Goal: Information Seeking & Learning: Learn about a topic

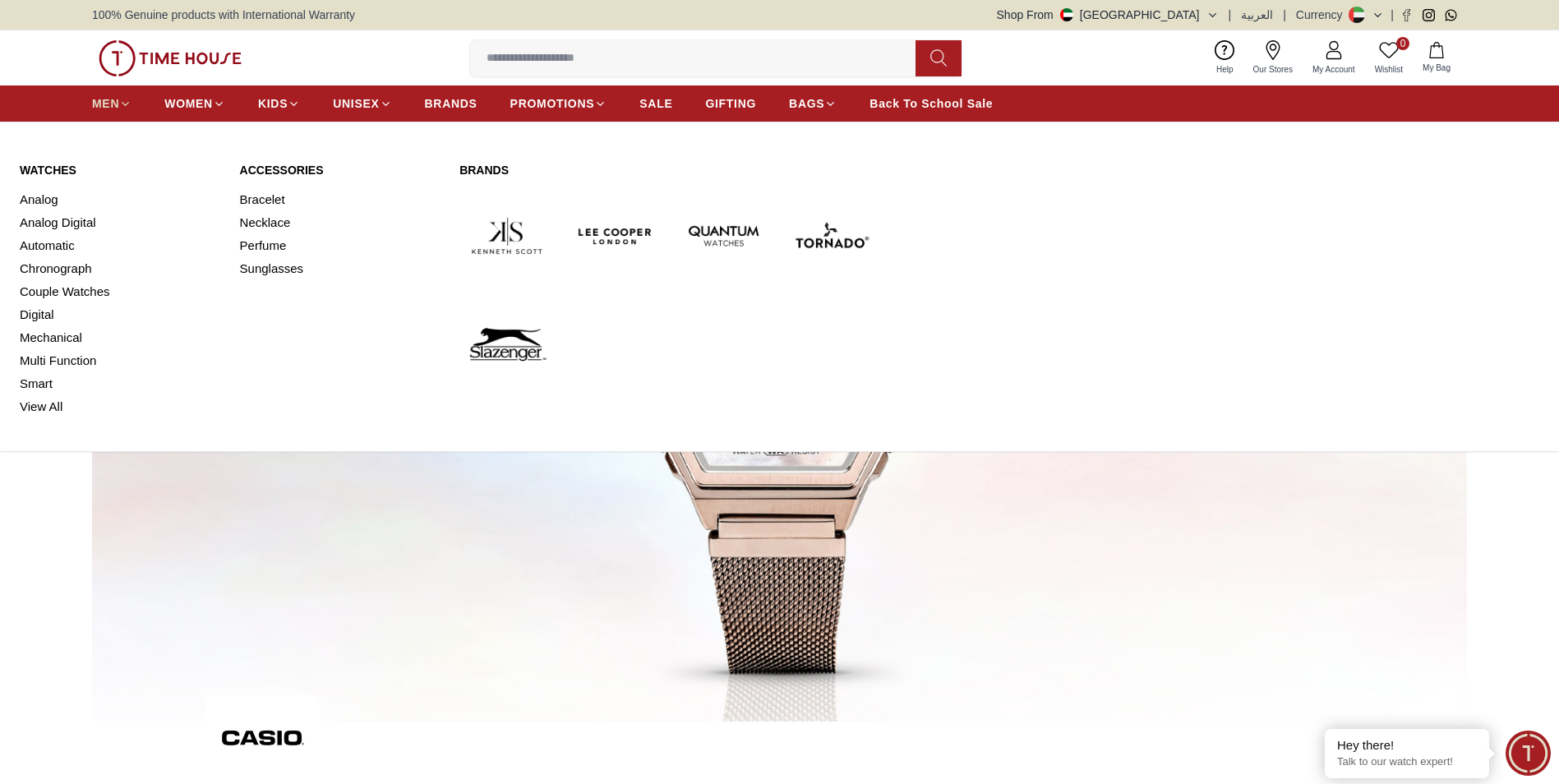
click at [108, 103] on span "MEN" at bounding box center [105, 103] width 27 height 17
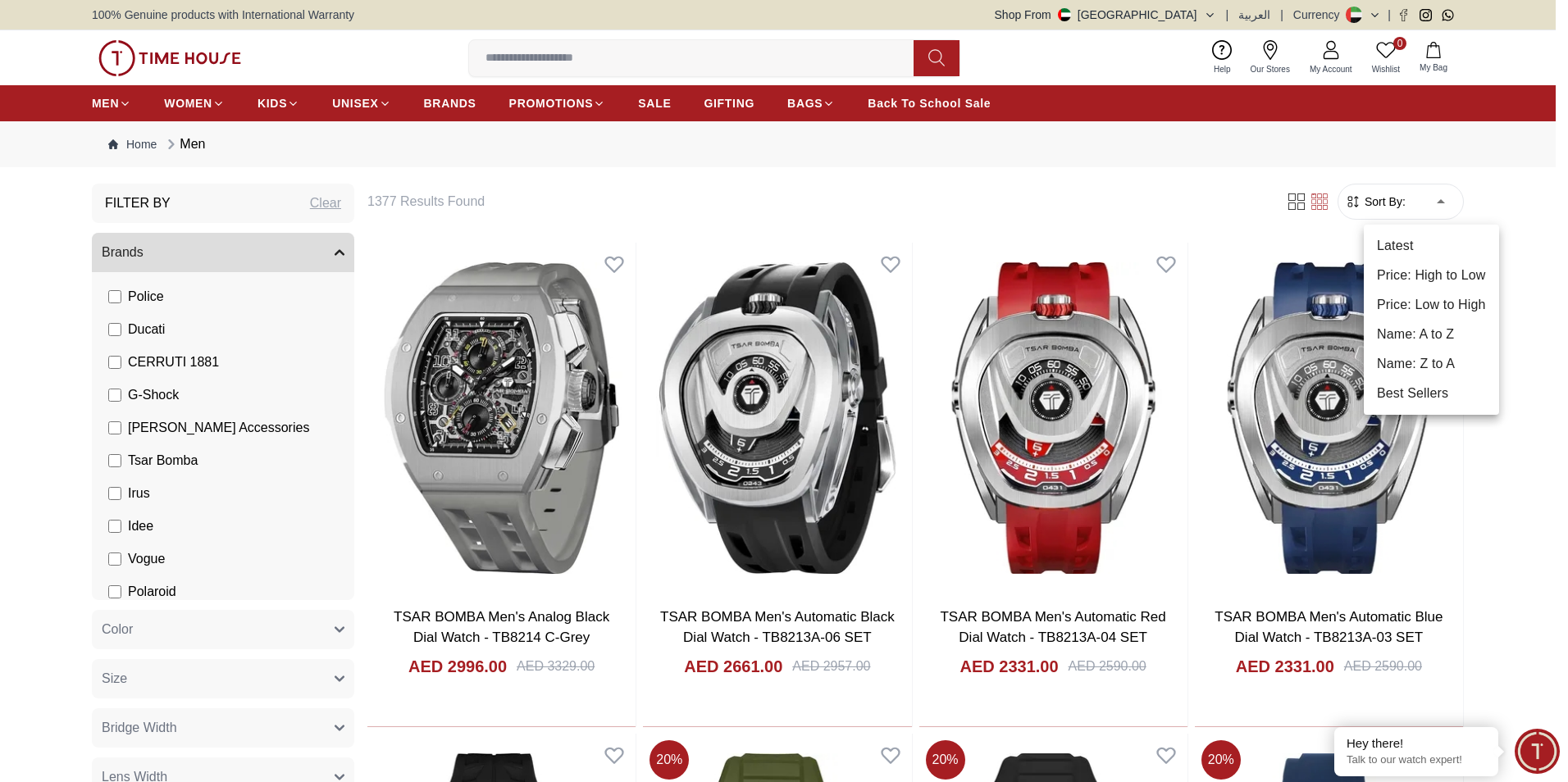
click at [1434, 298] on li "Price: Low to High" at bounding box center [1432, 305] width 135 height 30
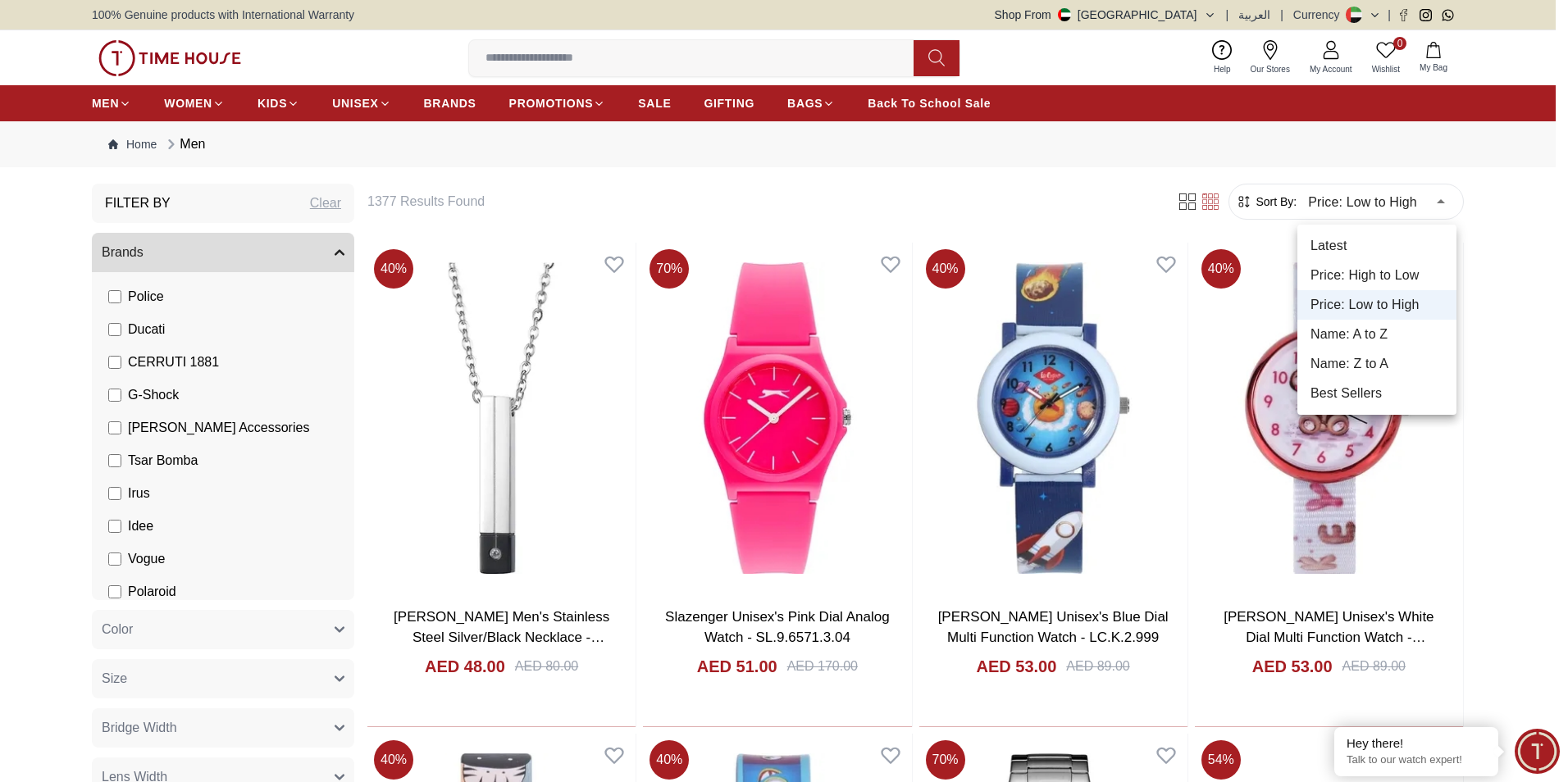
click at [1392, 268] on li "Price: High to Low" at bounding box center [1376, 276] width 159 height 30
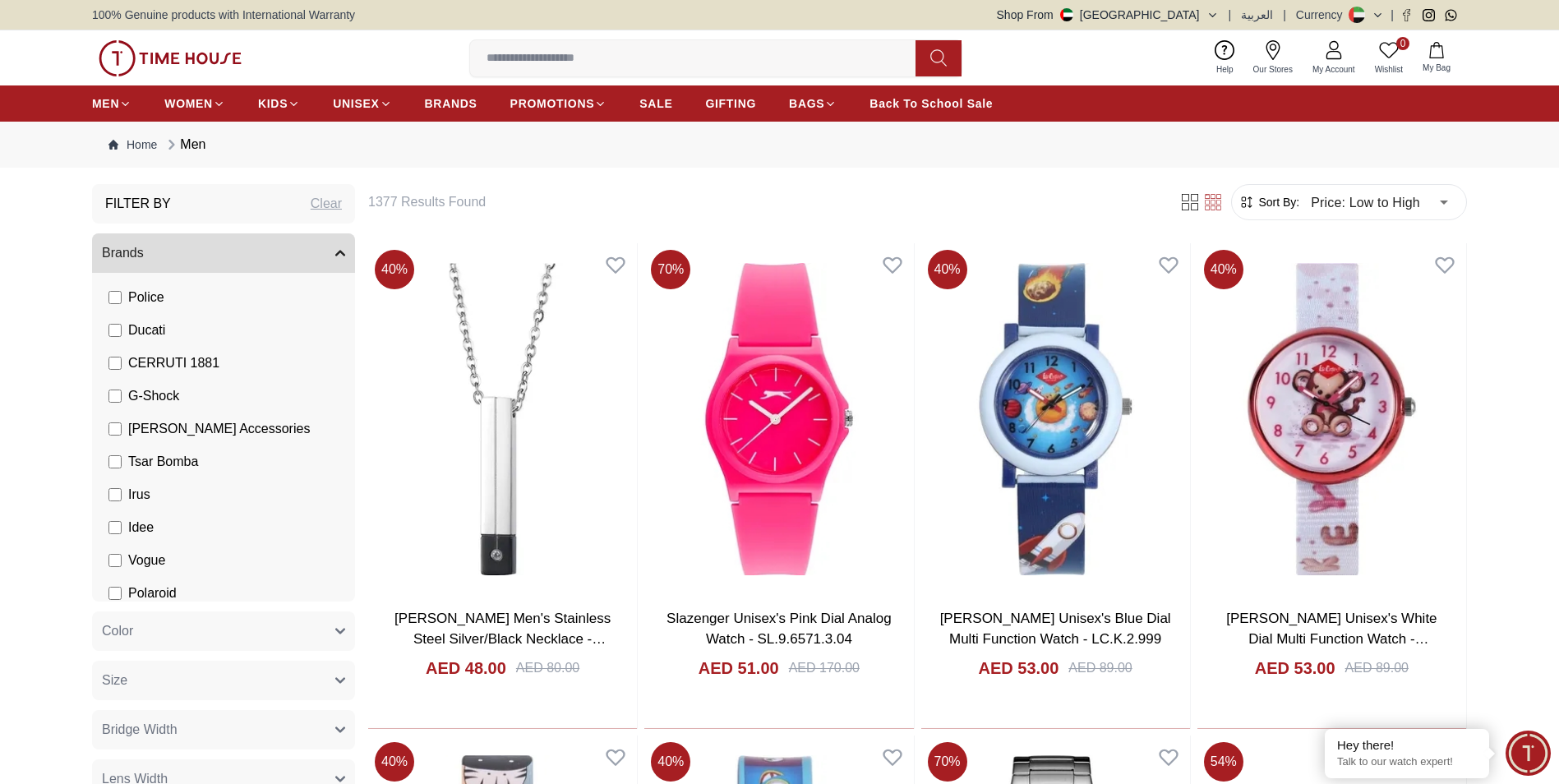
type input "*"
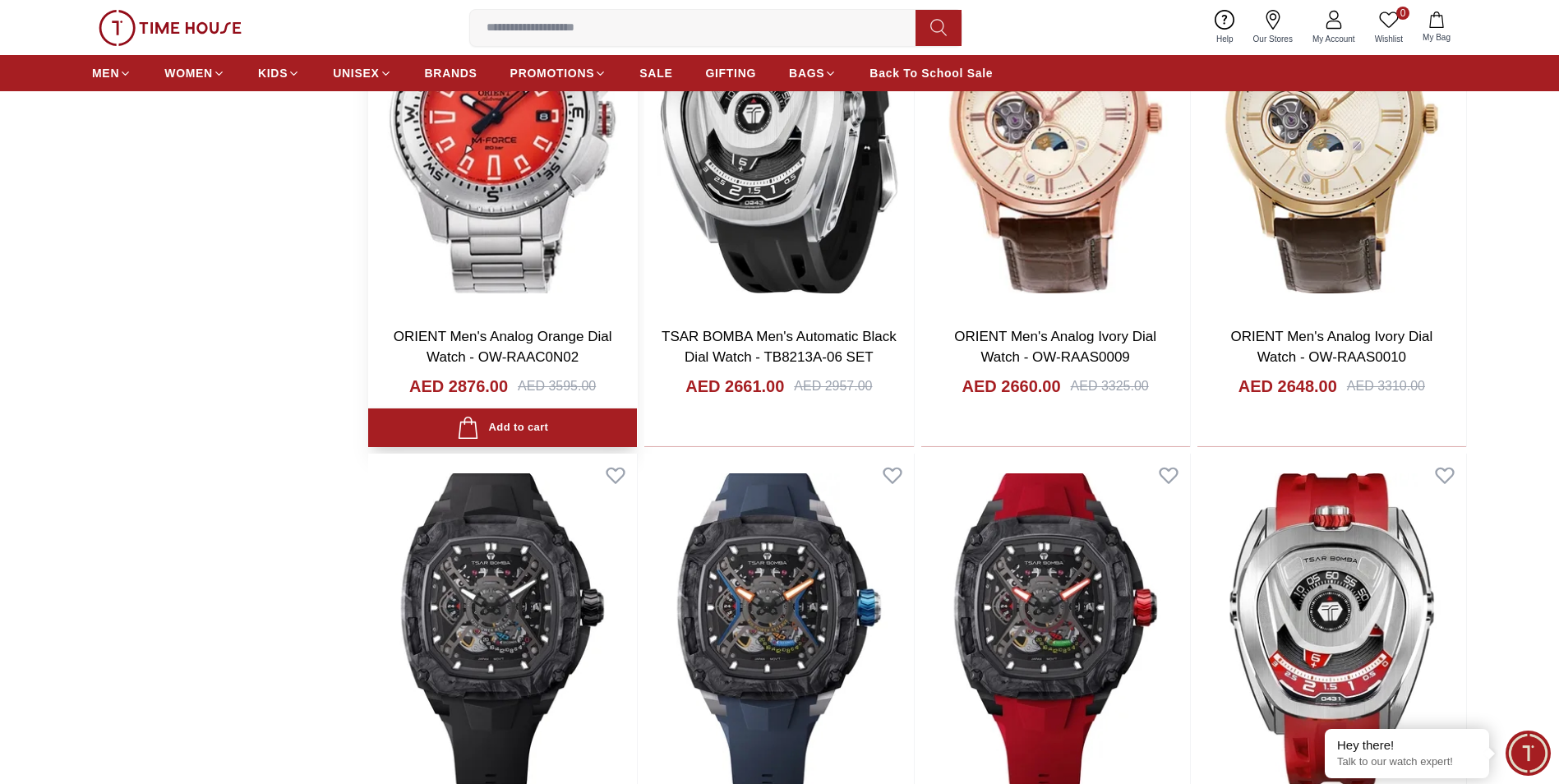
scroll to position [1972, 0]
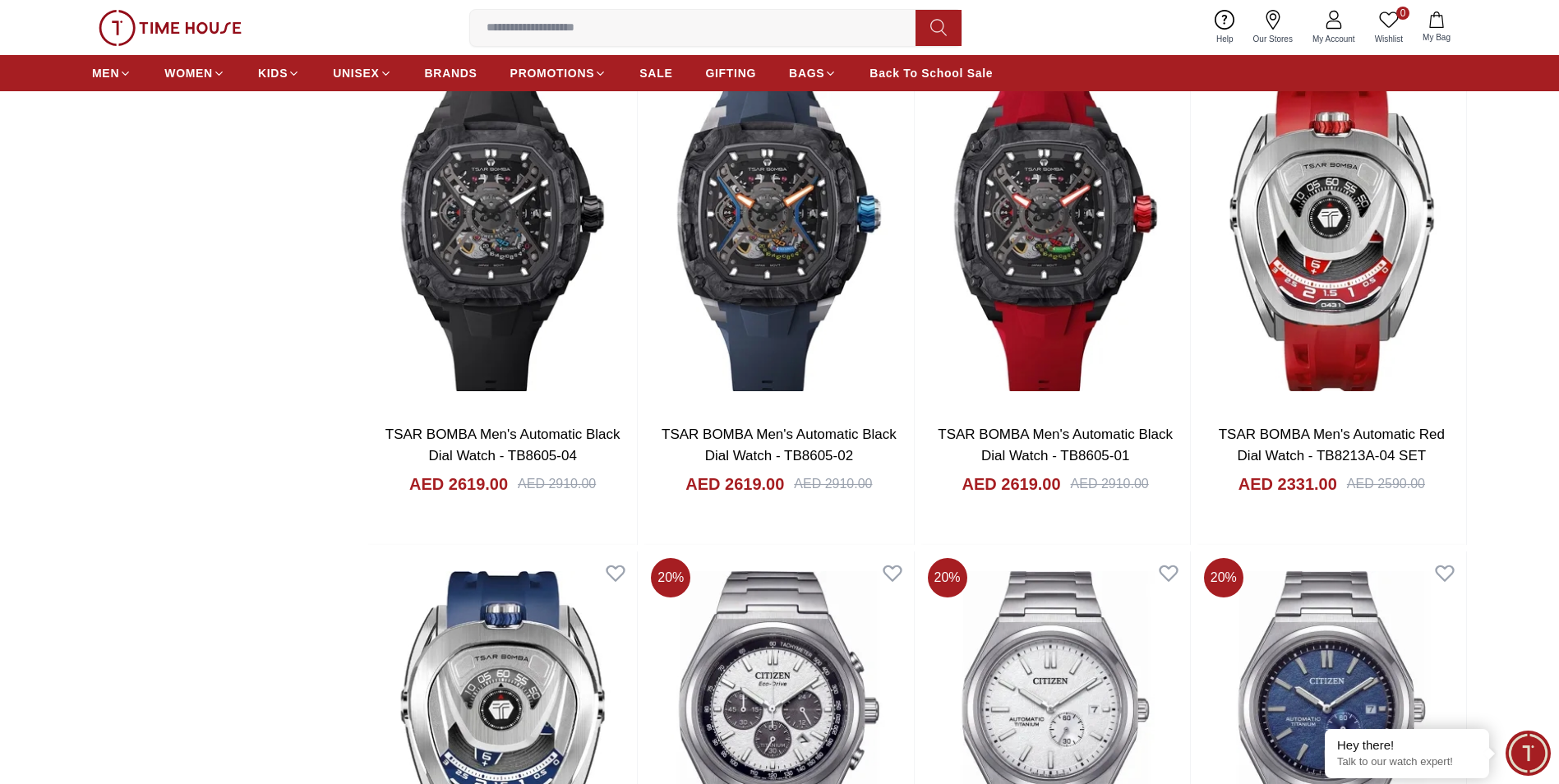
scroll to position [2383, 0]
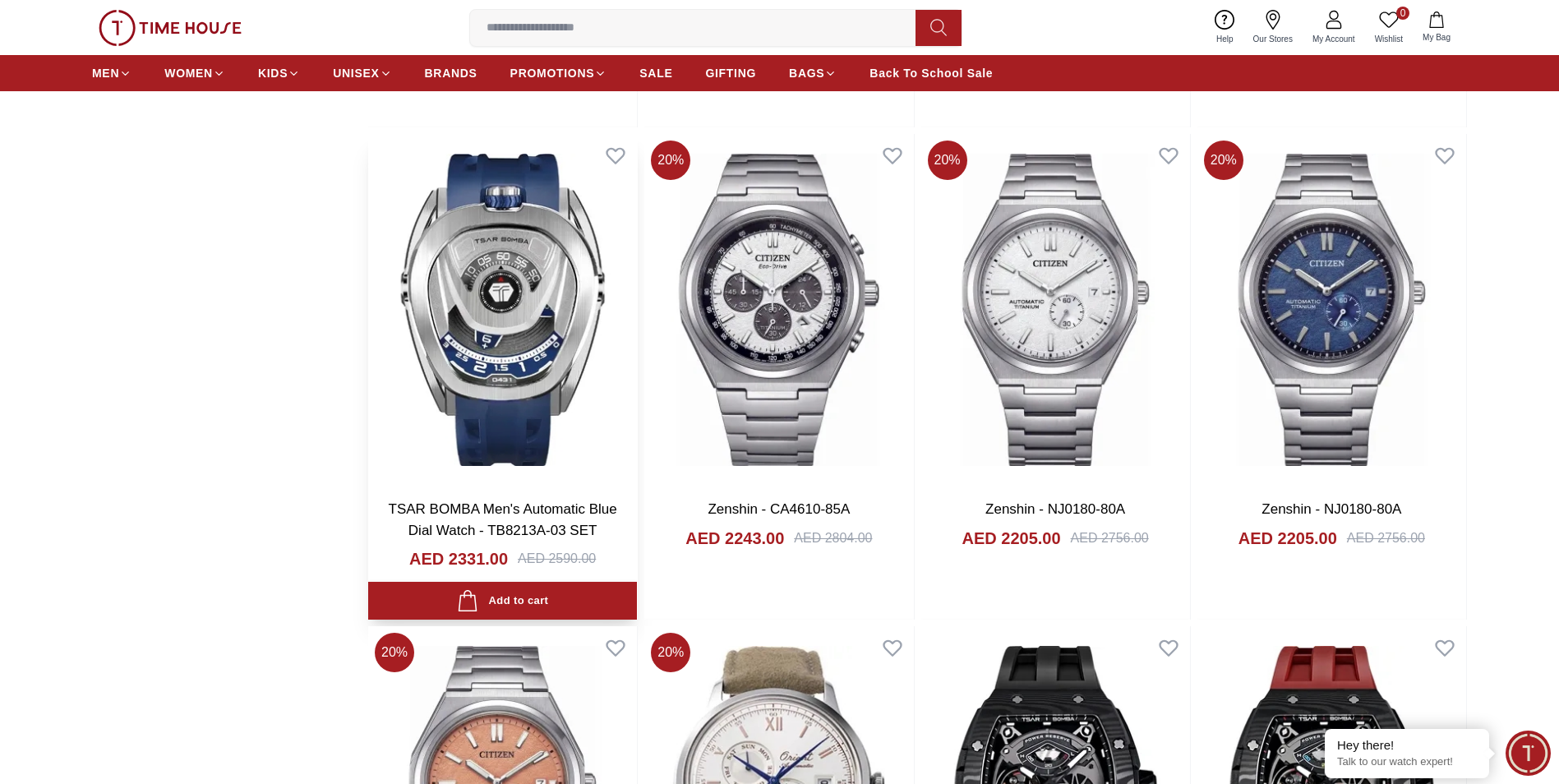
scroll to position [2711, 0]
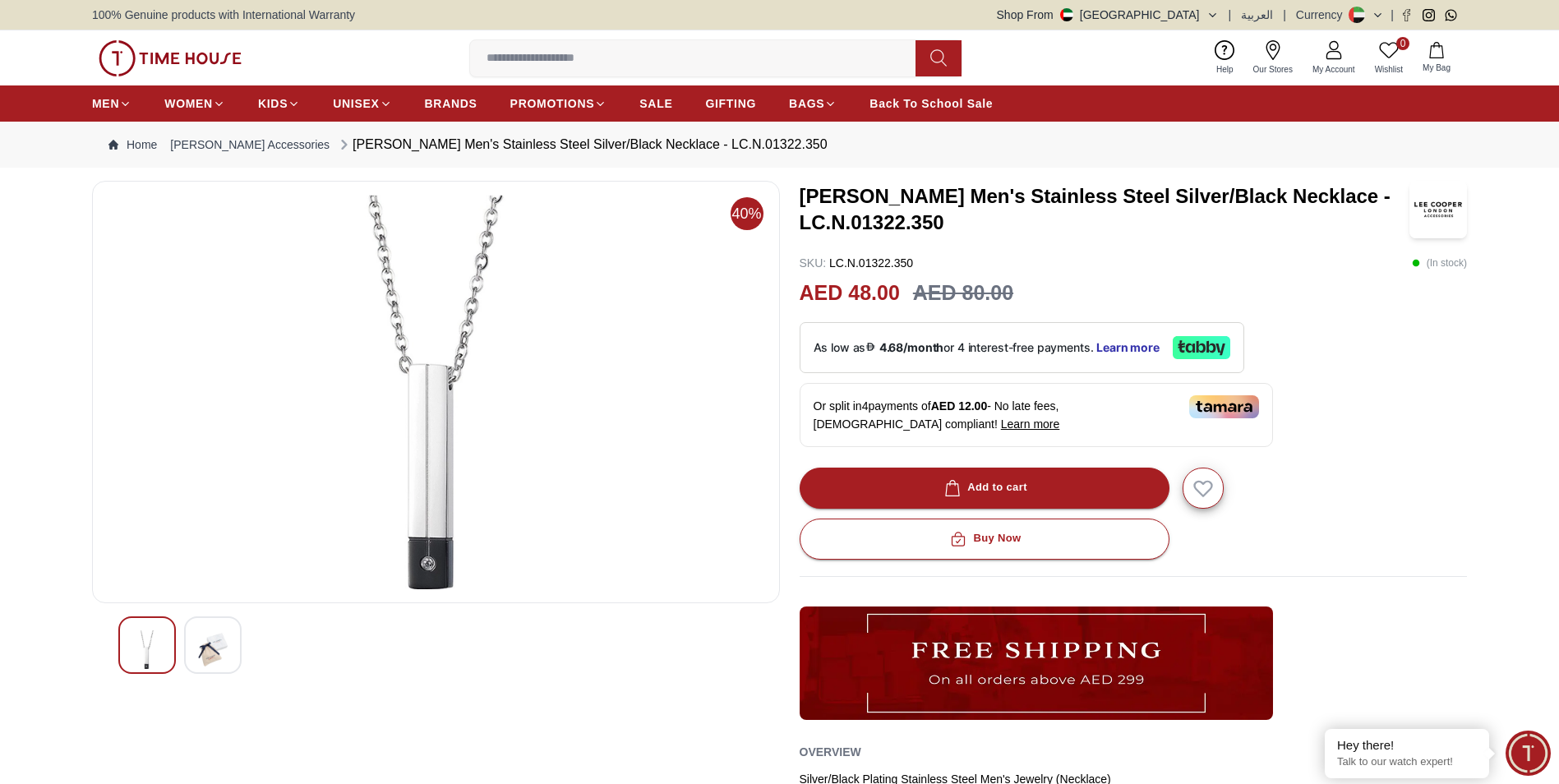
click at [210, 654] on img at bounding box center [213, 649] width 30 height 39
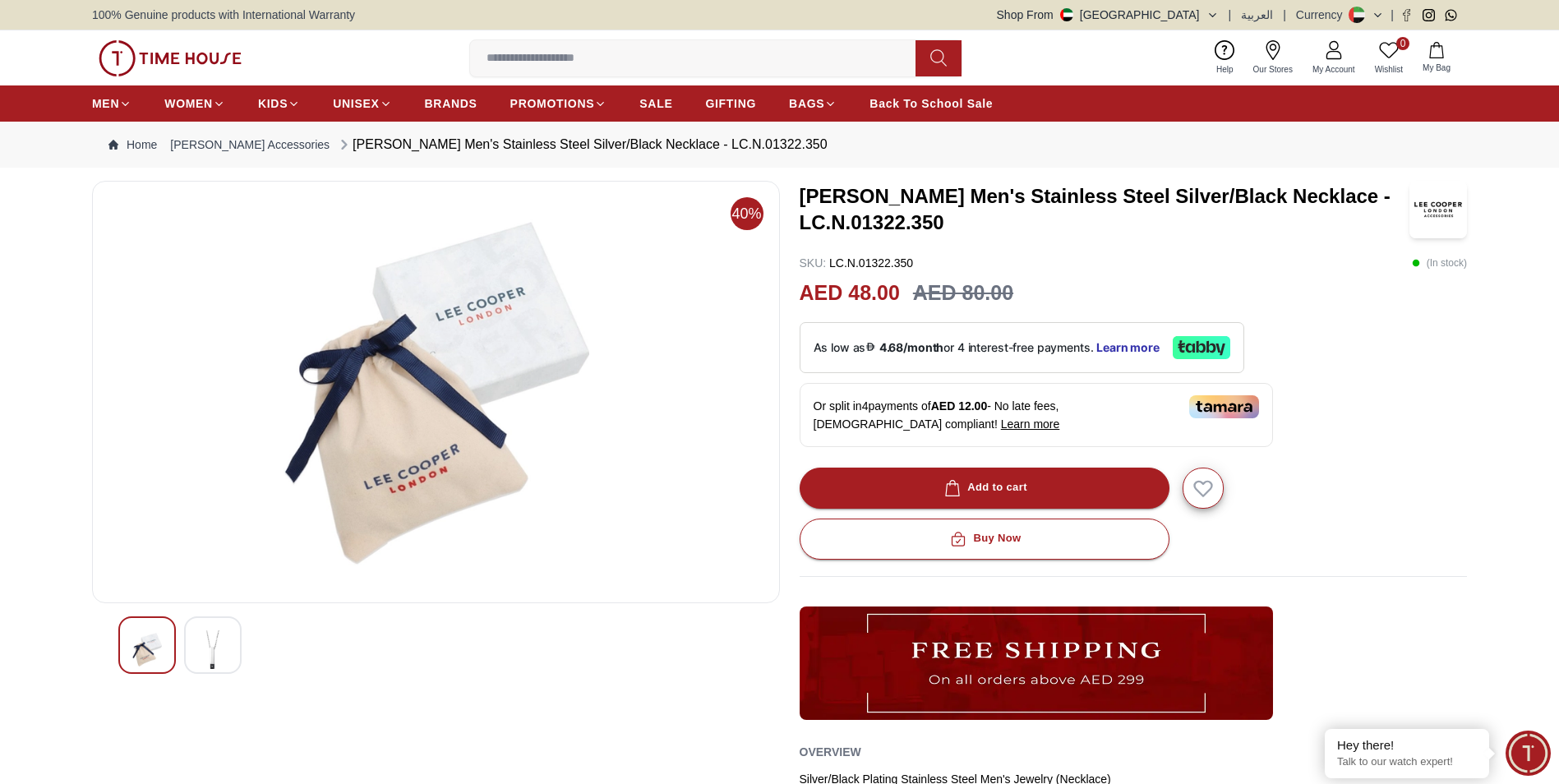
click at [147, 642] on img at bounding box center [147, 649] width 30 height 39
click at [208, 647] on img at bounding box center [213, 649] width 30 height 39
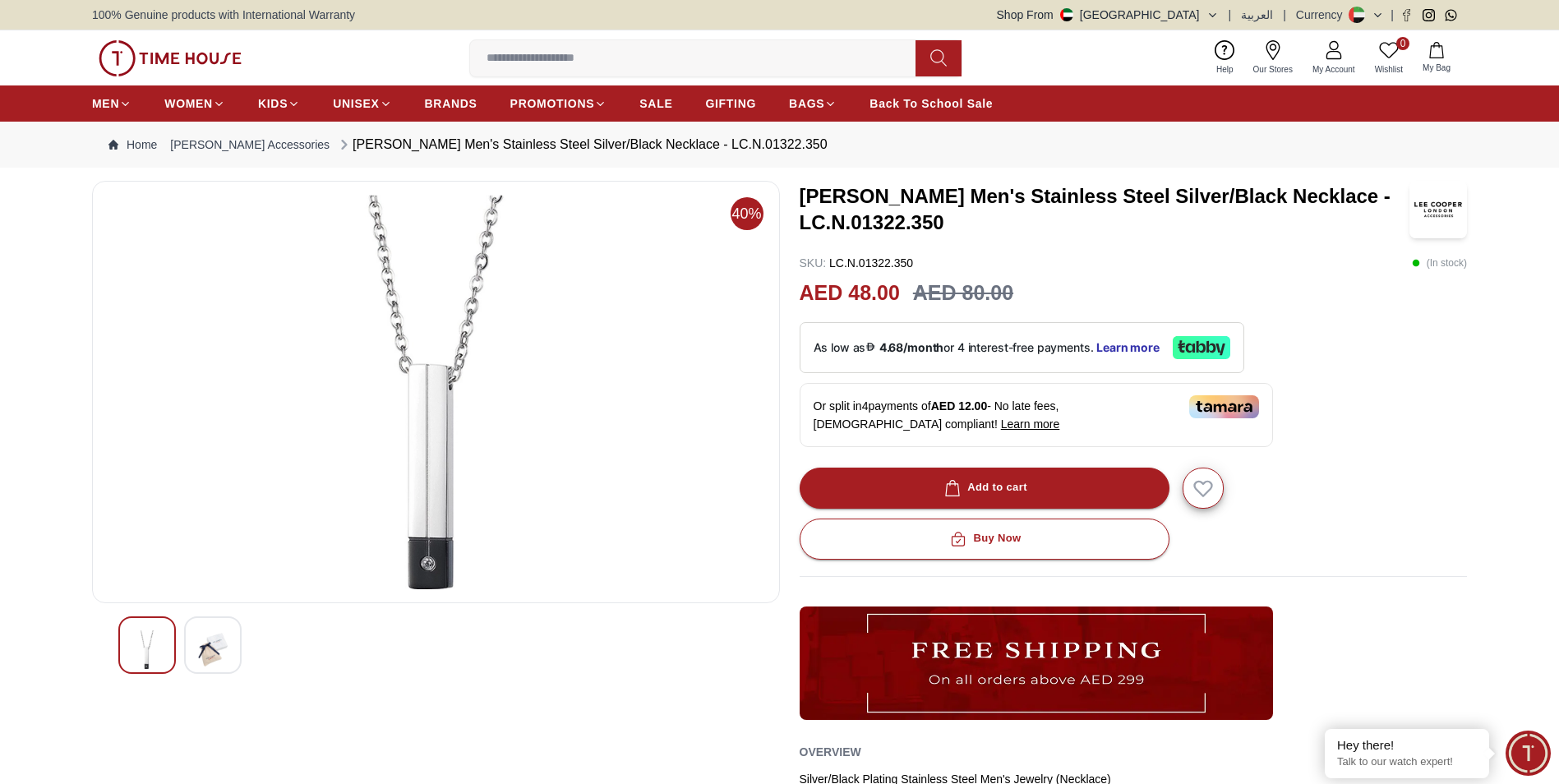
click at [440, 567] on img at bounding box center [435, 392] width 660 height 394
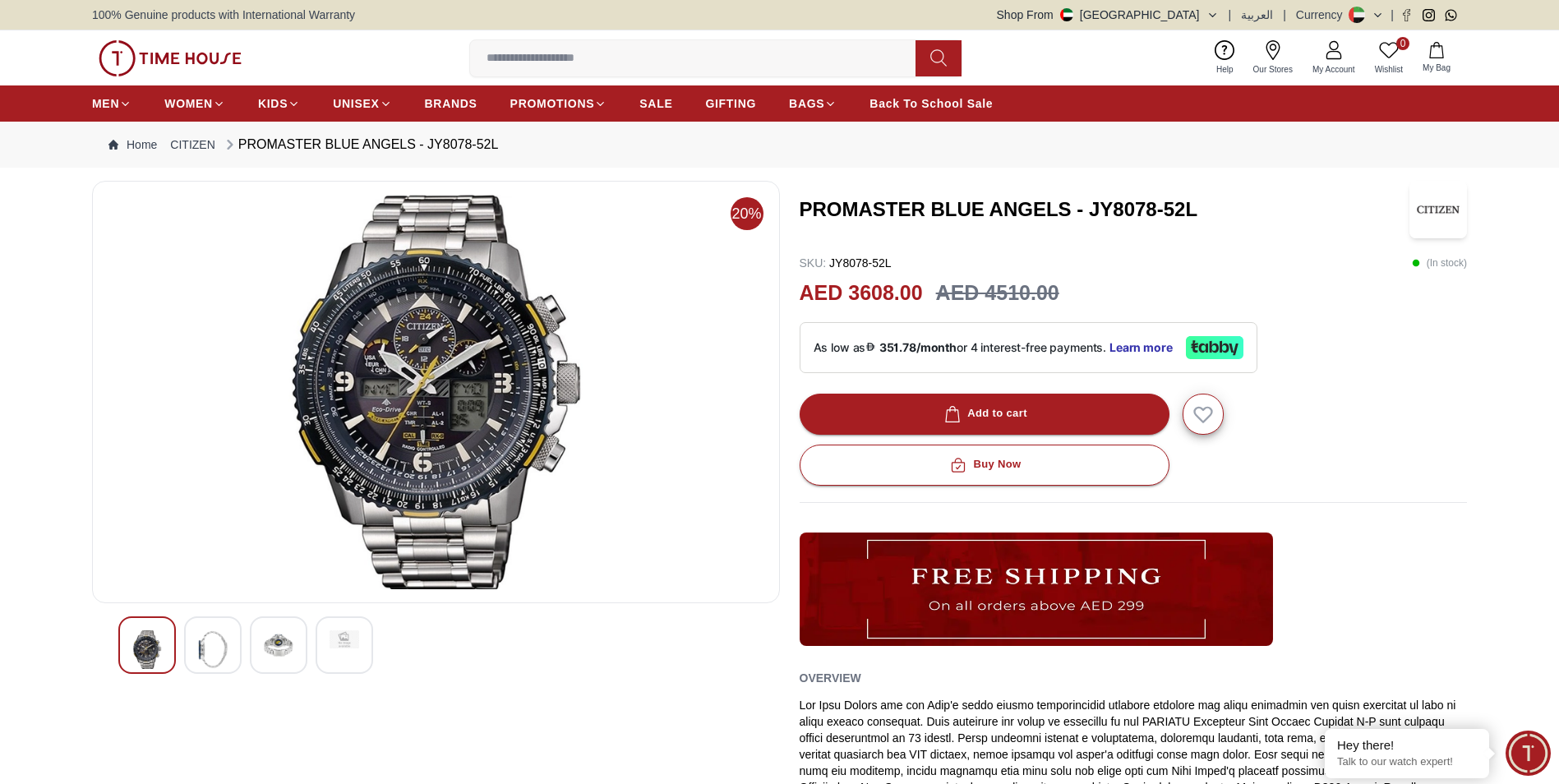
click at [460, 407] on img at bounding box center [435, 392] width 660 height 394
click at [215, 659] on img at bounding box center [213, 649] width 30 height 39
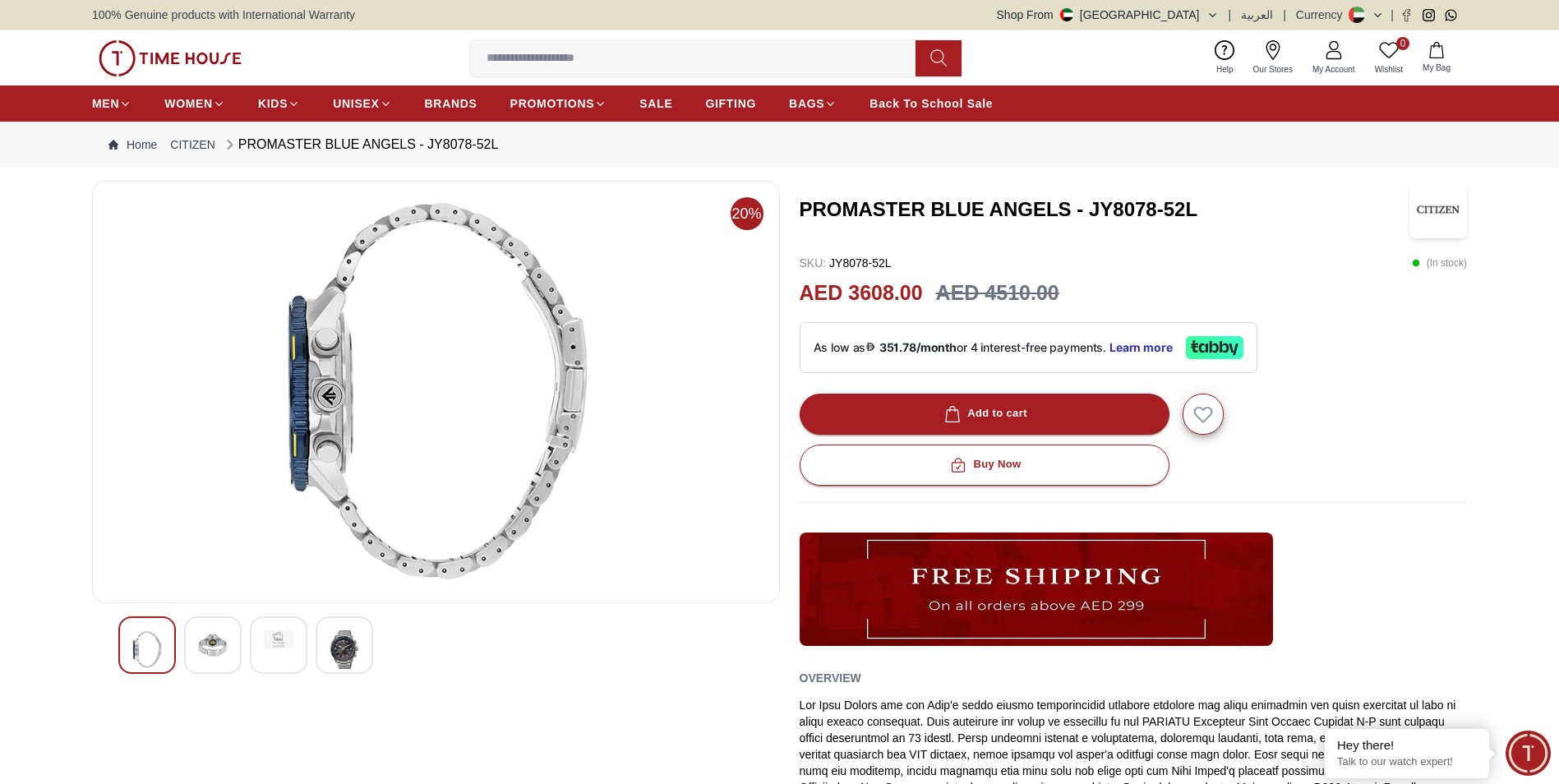
click at [323, 646] on div at bounding box center [344, 644] width 57 height 57
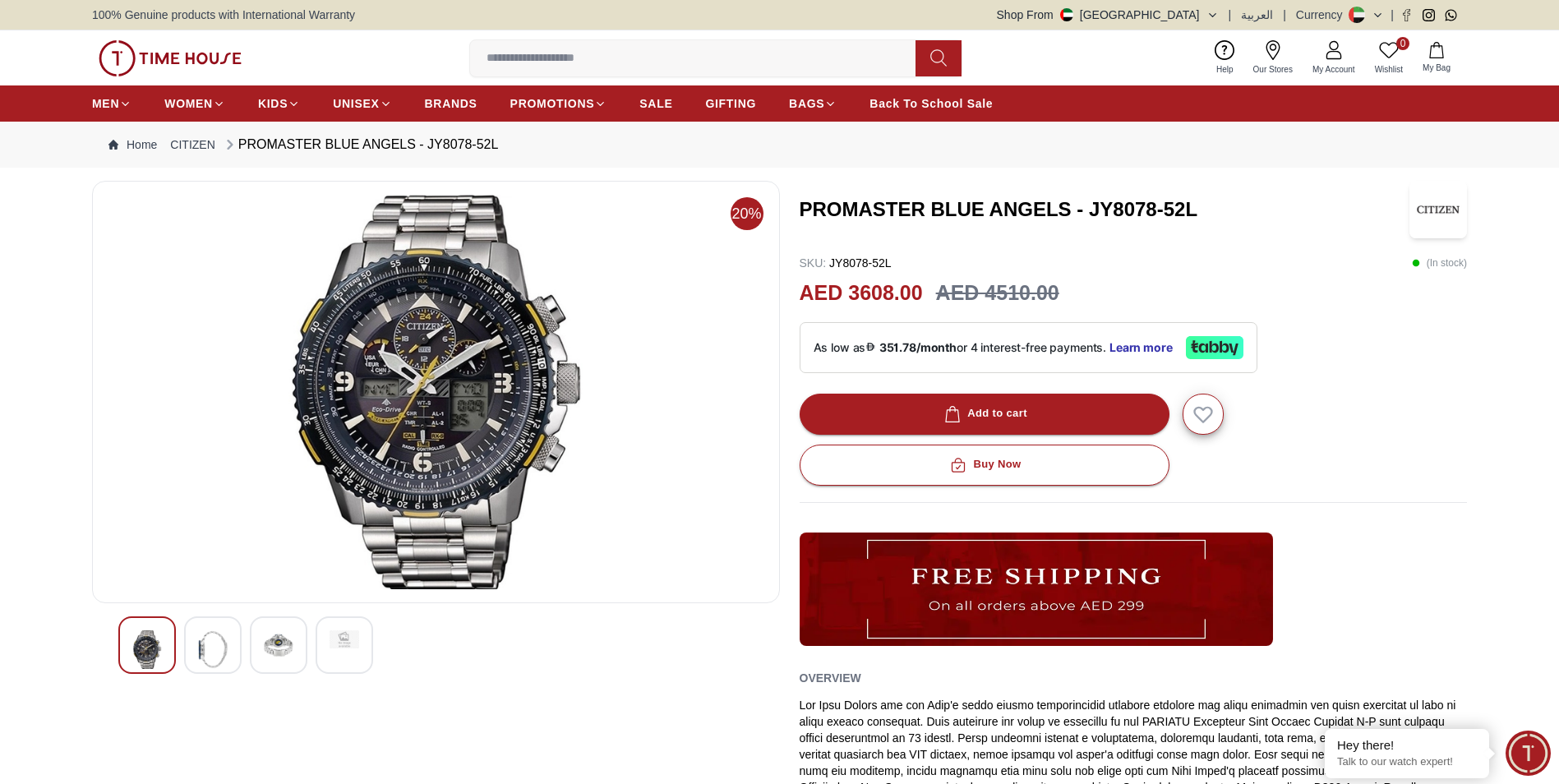
click at [416, 346] on img at bounding box center [435, 392] width 660 height 394
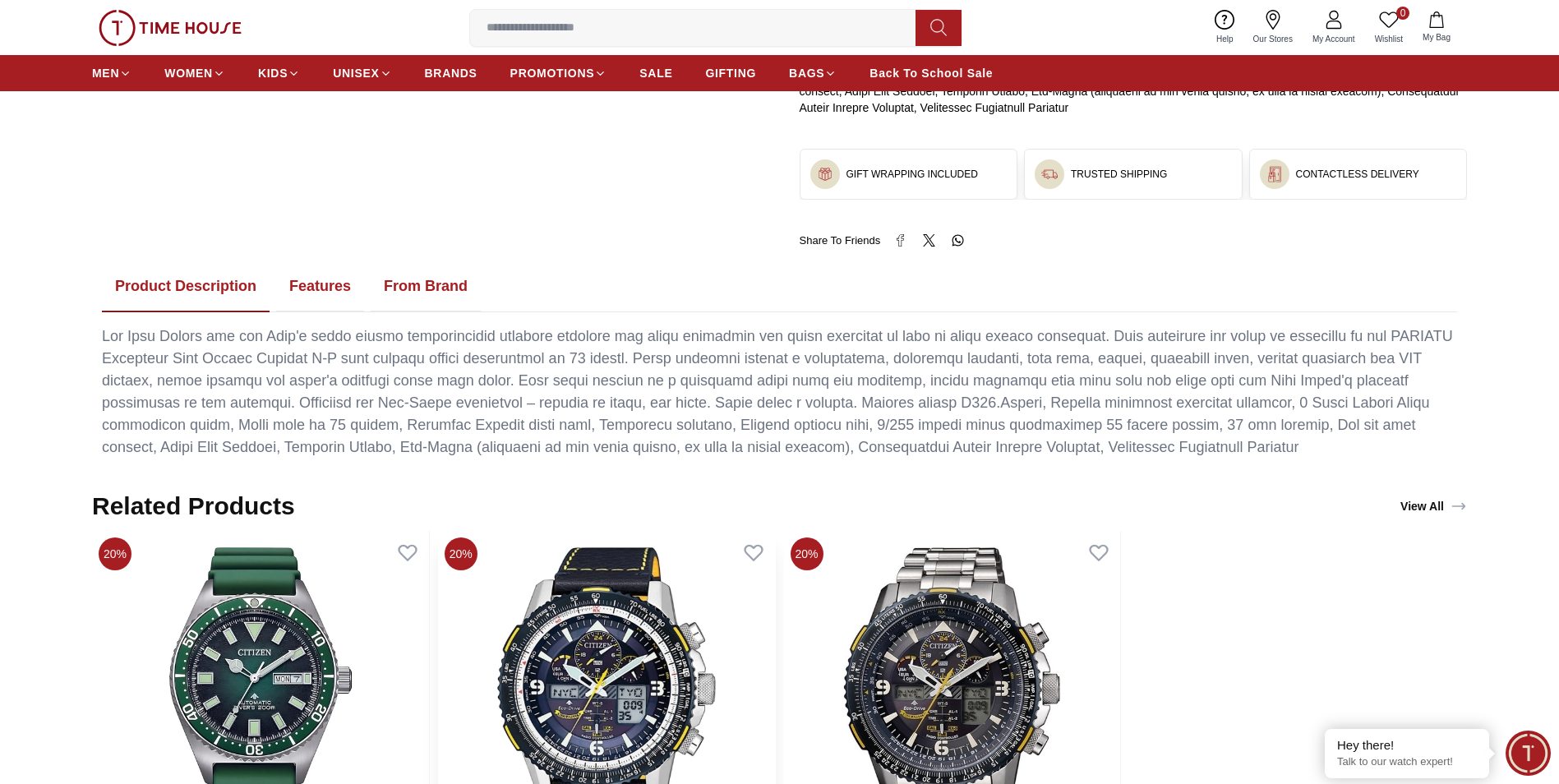
scroll to position [739, 0]
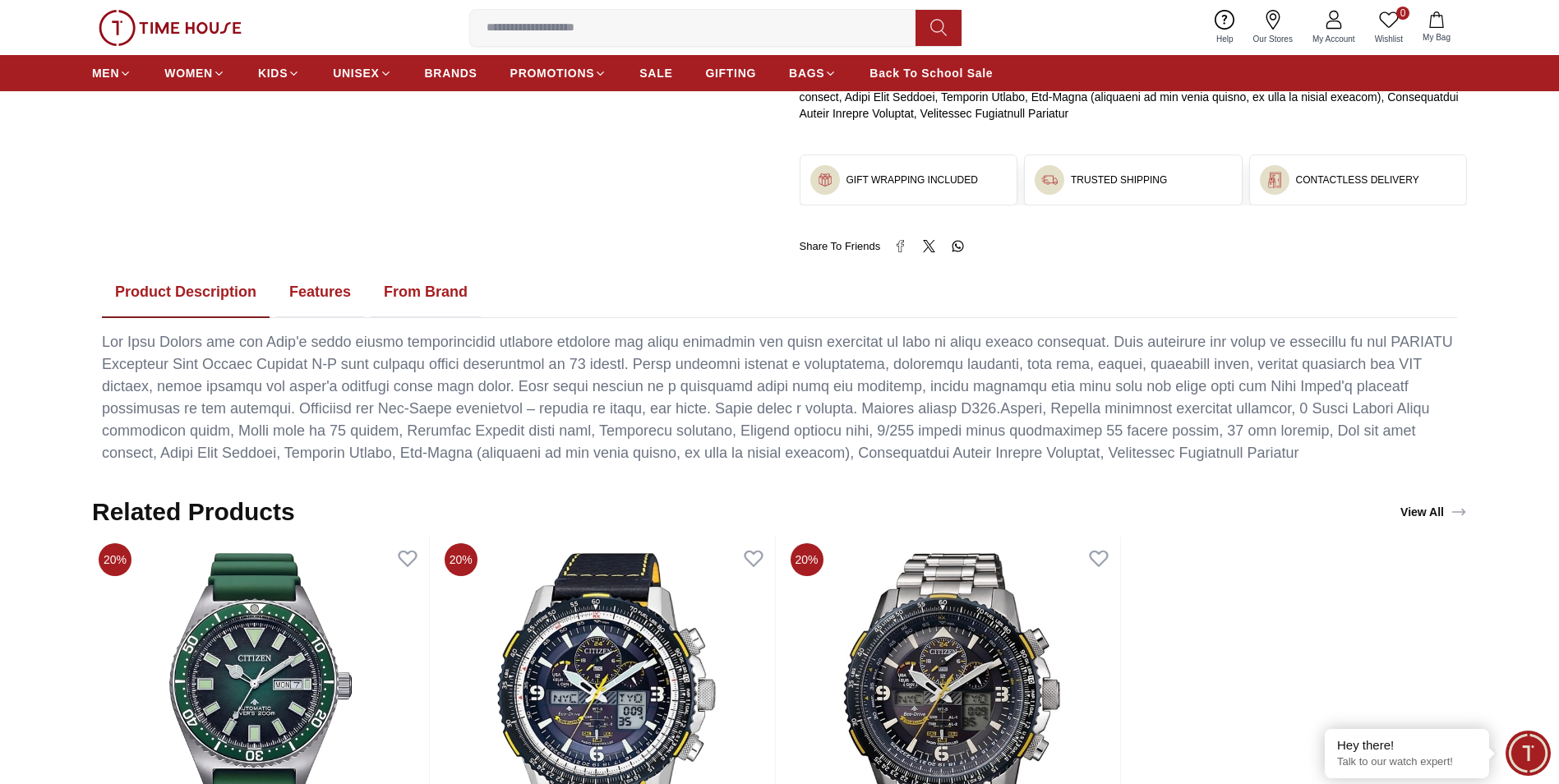
click at [315, 285] on button "Features" at bounding box center [320, 293] width 88 height 51
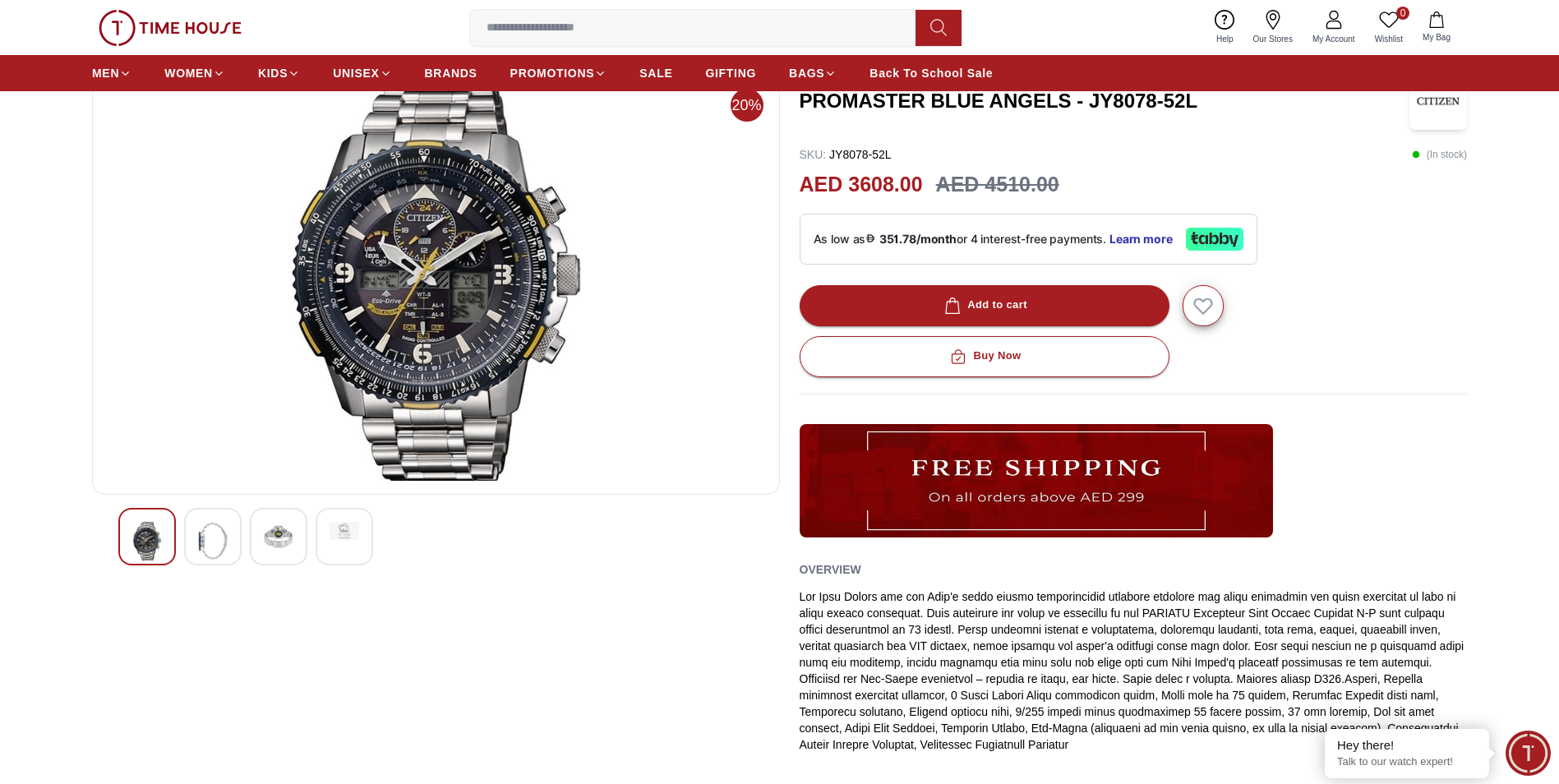
scroll to position [0, 0]
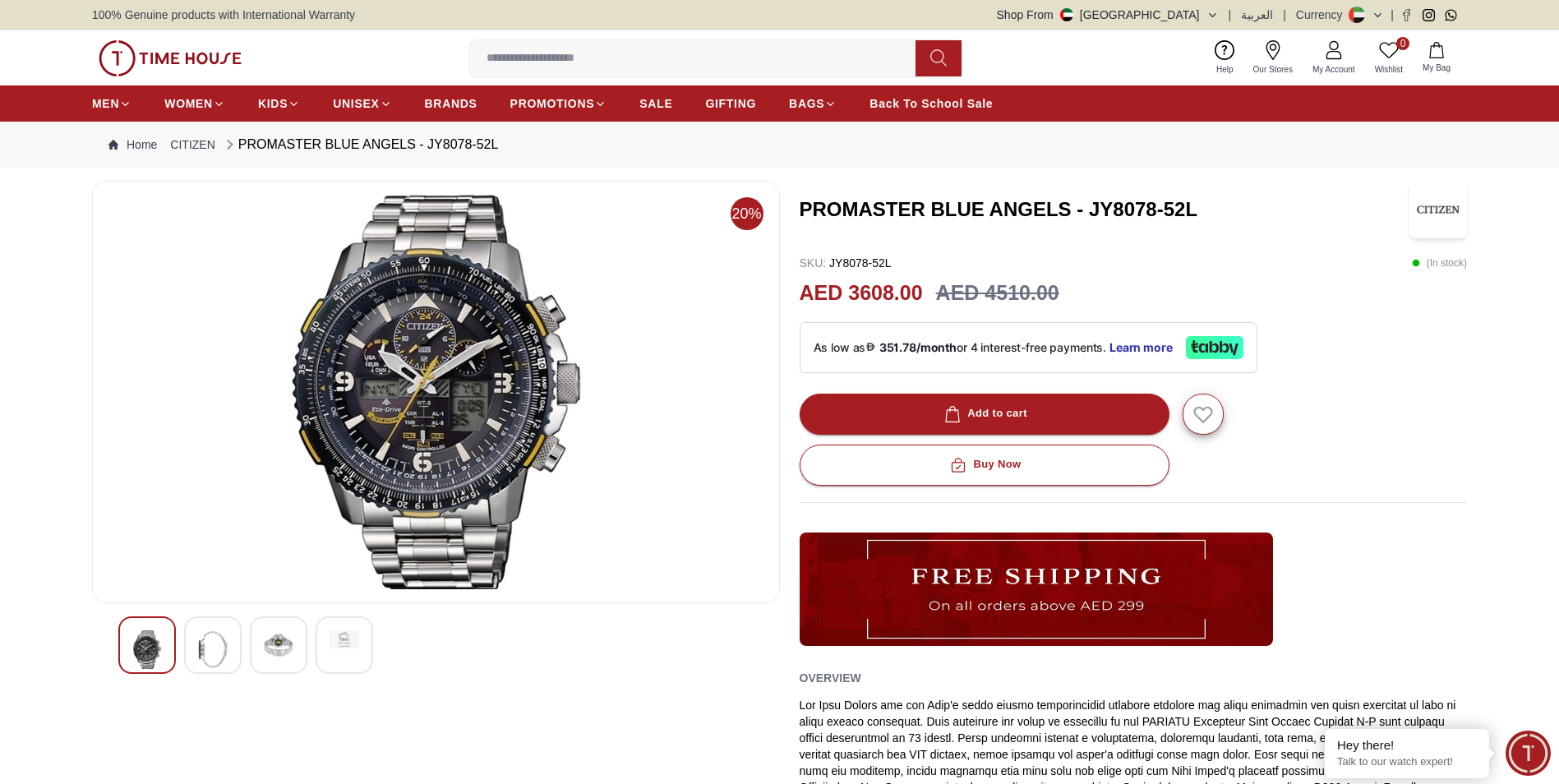
click at [208, 657] on img at bounding box center [213, 649] width 30 height 39
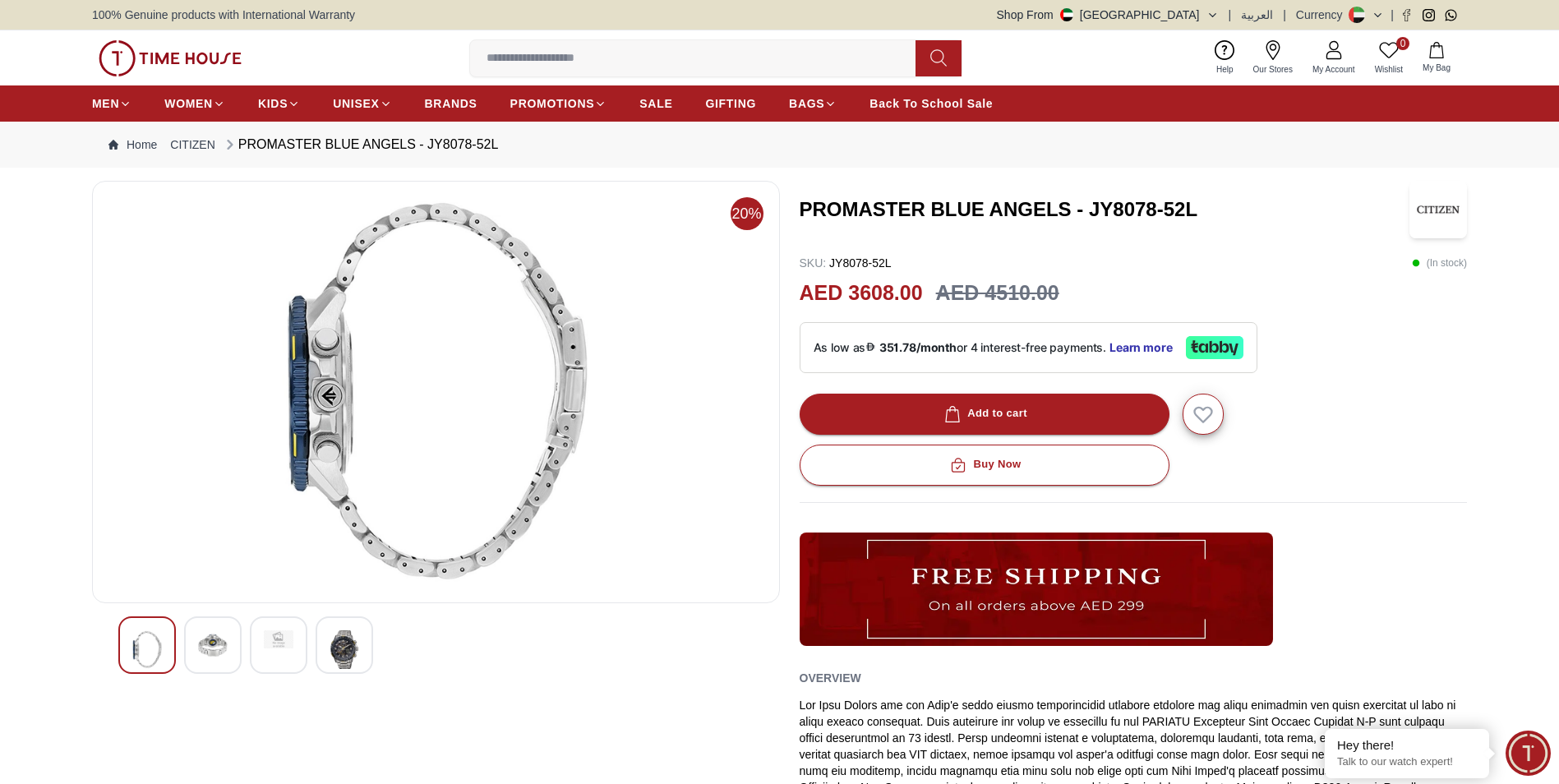
click at [156, 653] on img at bounding box center [147, 649] width 30 height 39
click at [151, 647] on img at bounding box center [147, 649] width 30 height 39
click at [160, 638] on img at bounding box center [147, 649] width 30 height 39
click at [248, 644] on div at bounding box center [435, 644] width 635 height 57
click at [212, 648] on img at bounding box center [213, 645] width 30 height 30
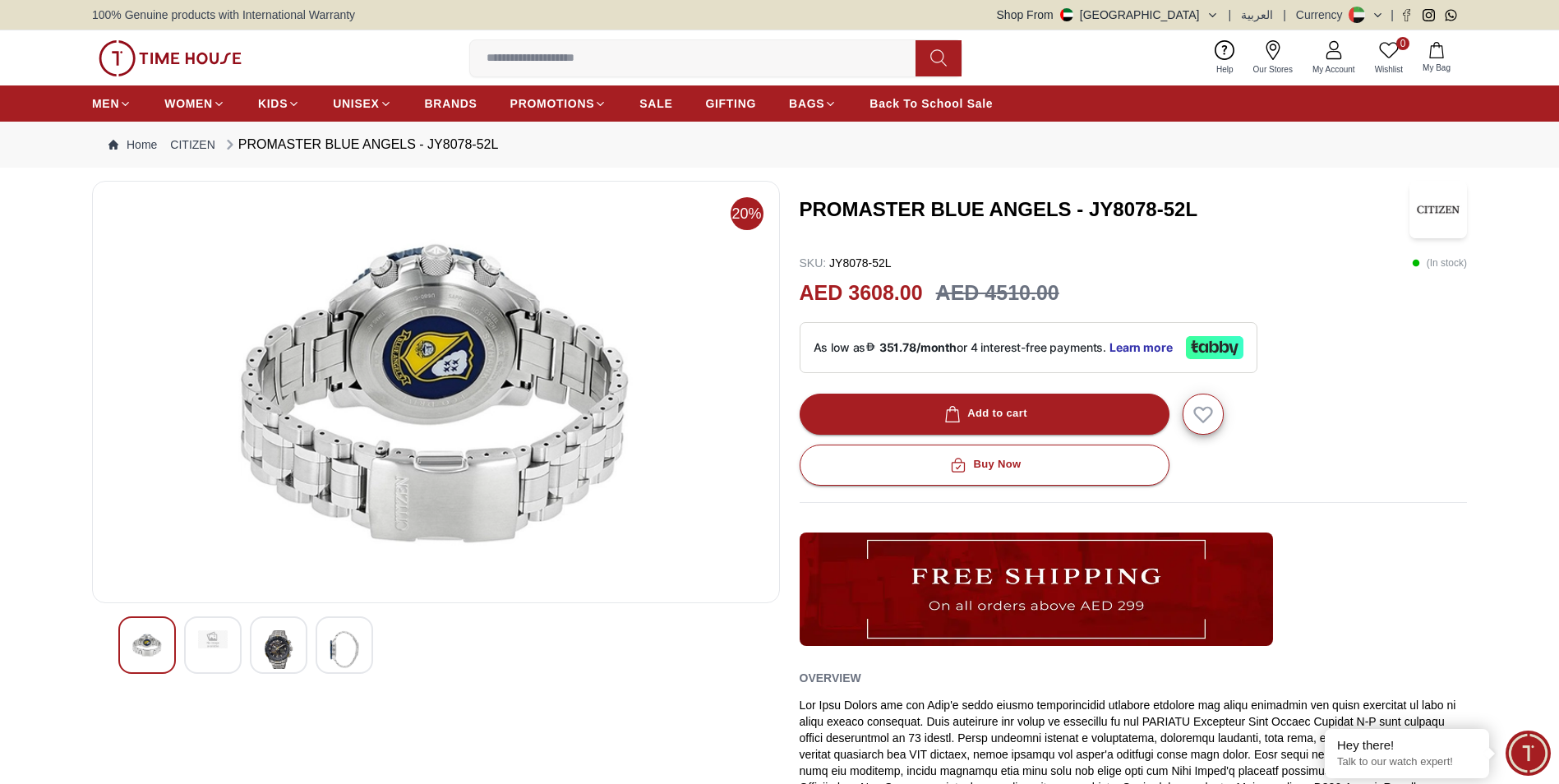
click at [277, 643] on img at bounding box center [279, 649] width 30 height 39
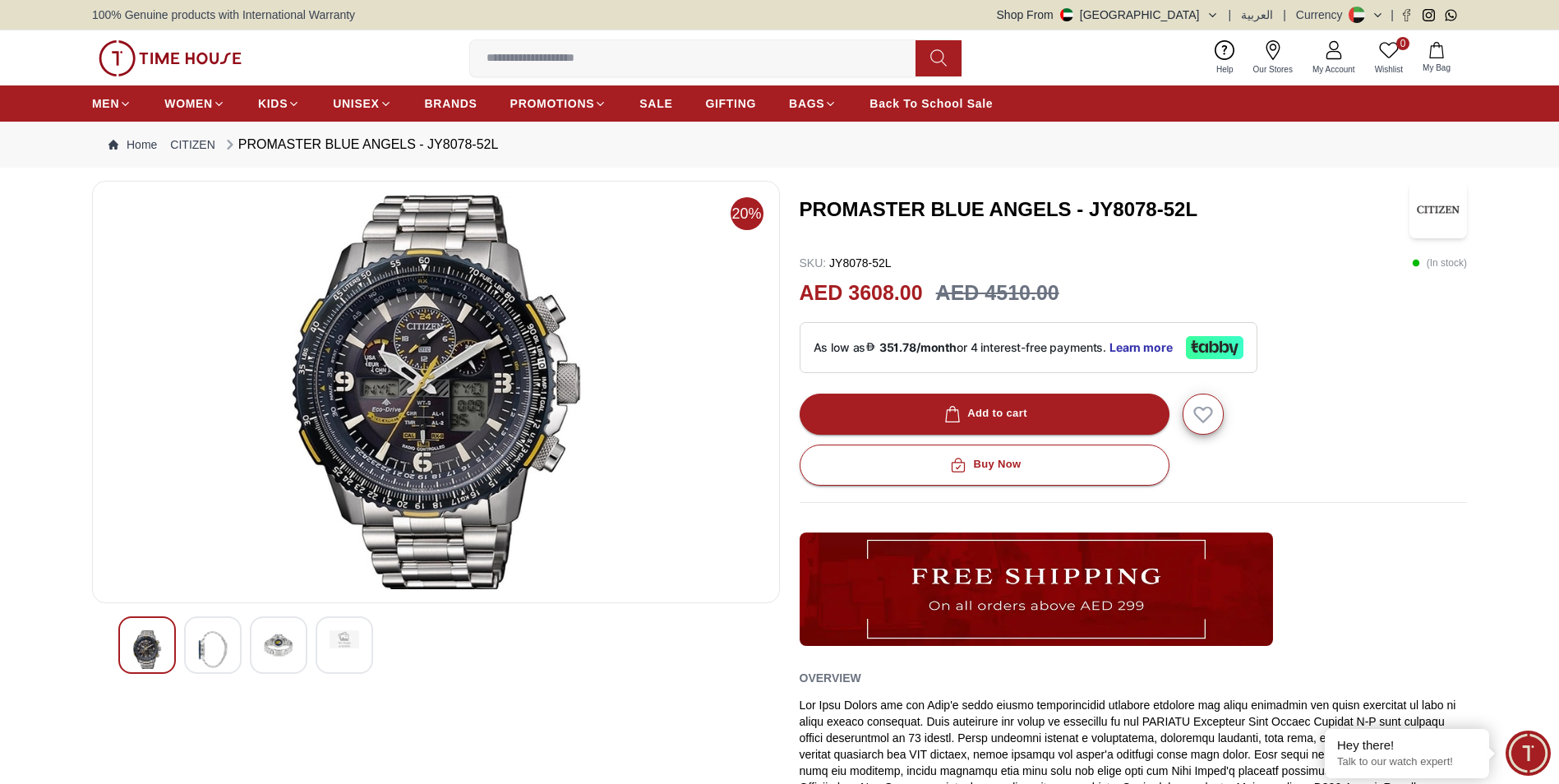
click at [411, 353] on img at bounding box center [435, 392] width 660 height 394
drag, startPoint x: 801, startPoint y: 205, endPoint x: 1203, endPoint y: 204, distance: 402.0
click at [1203, 204] on h3 "PROMASTER BLUE ANGELS - JY8078-52L" at bounding box center [1104, 209] width 610 height 26
drag, startPoint x: 1203, startPoint y: 204, endPoint x: 1168, endPoint y: 204, distance: 35.0
